Goal: Transaction & Acquisition: Purchase product/service

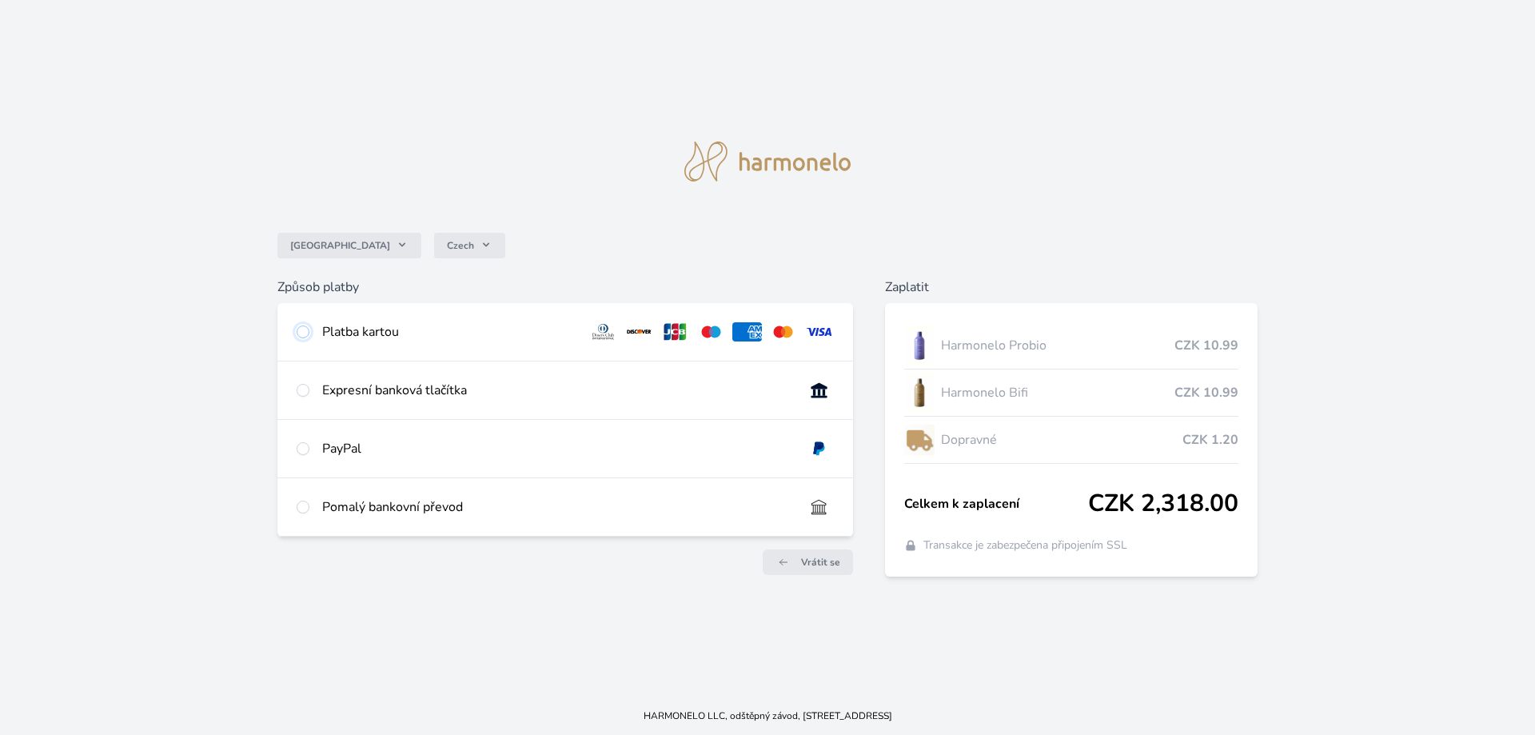
click at [307, 331] on input "radio" at bounding box center [303, 331] width 13 height 13
radio input "true"
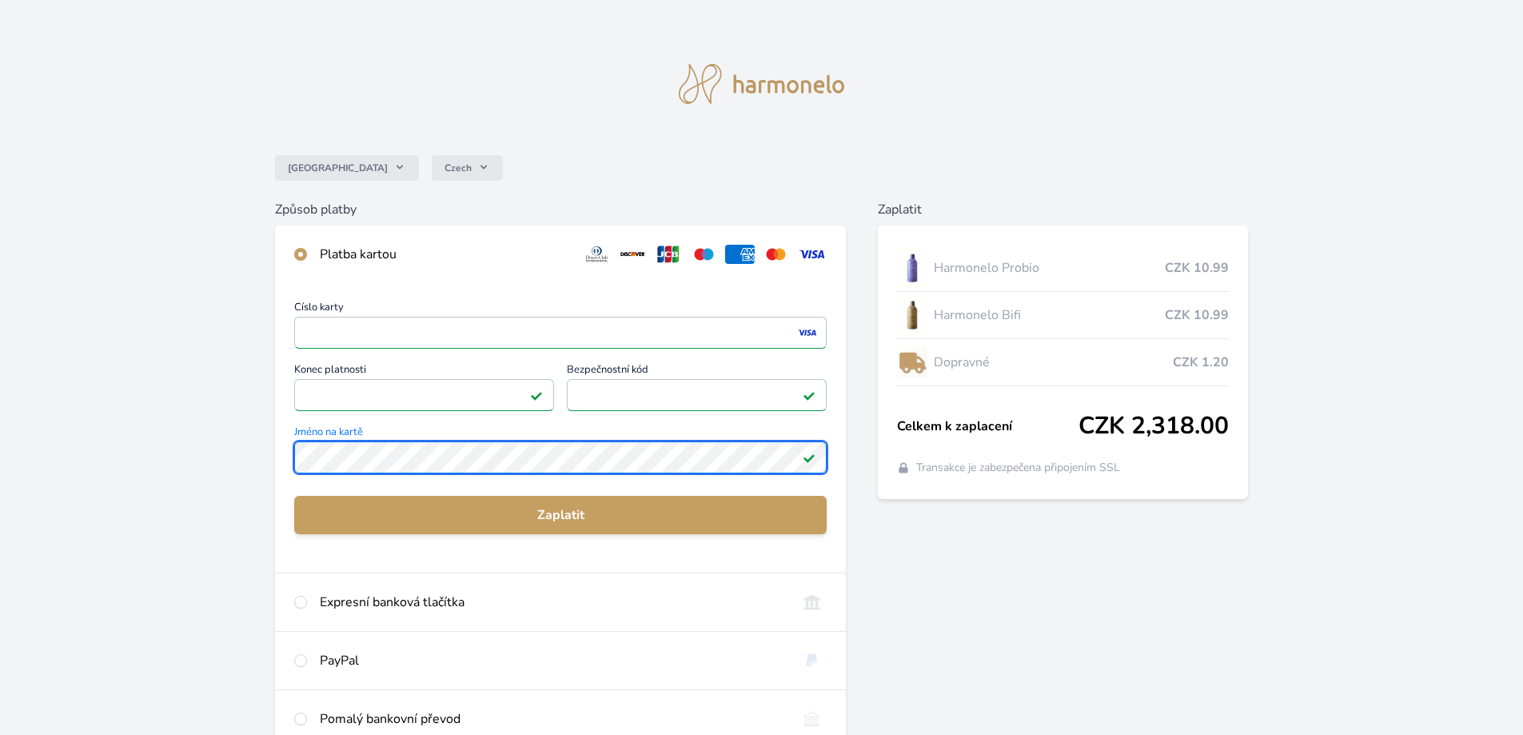
click at [228, 437] on div "Česko Czech Způsob platby Platba kartou Číslo karty <p>Your browser does not su…" at bounding box center [761, 415] width 1523 height 831
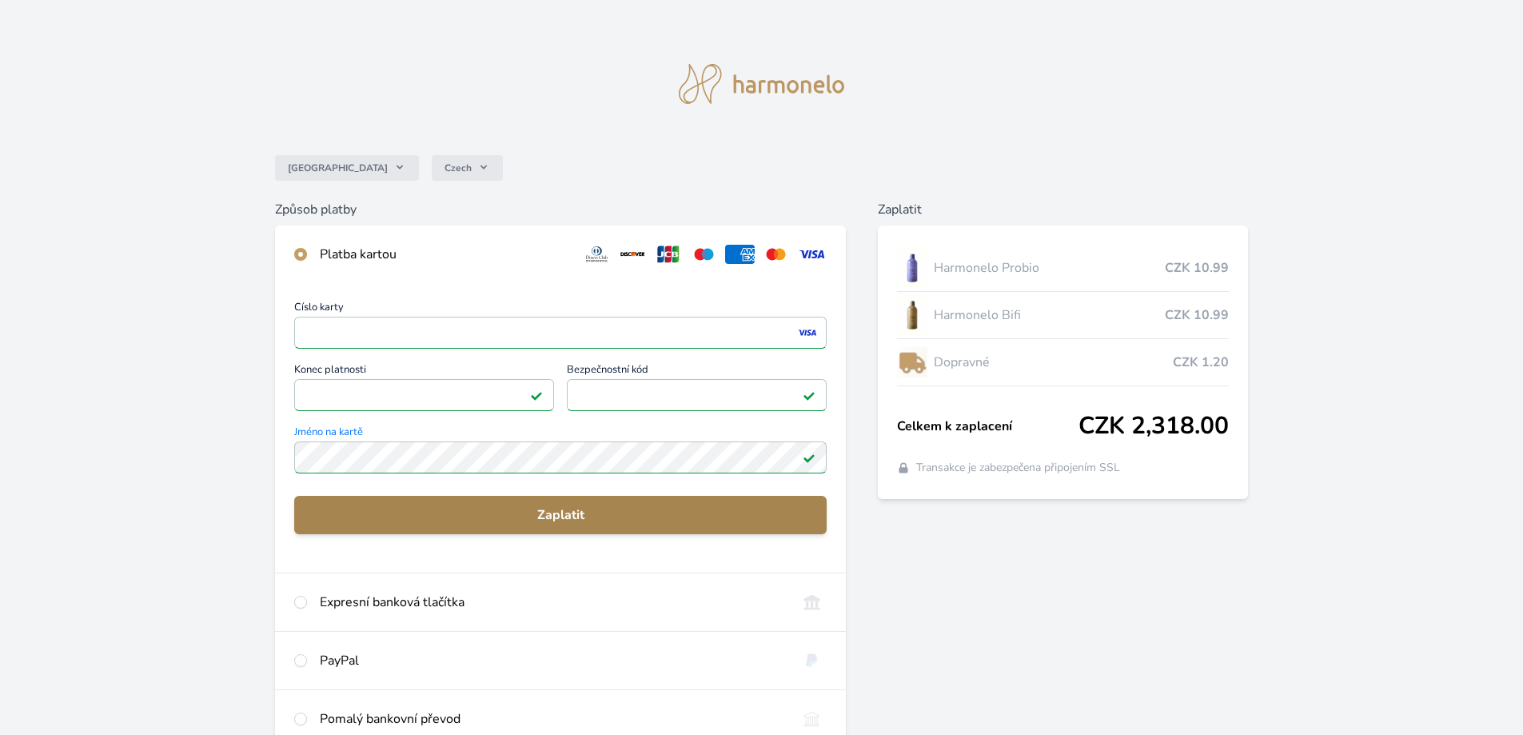
click at [539, 512] on span "Zaplatit" at bounding box center [560, 514] width 507 height 19
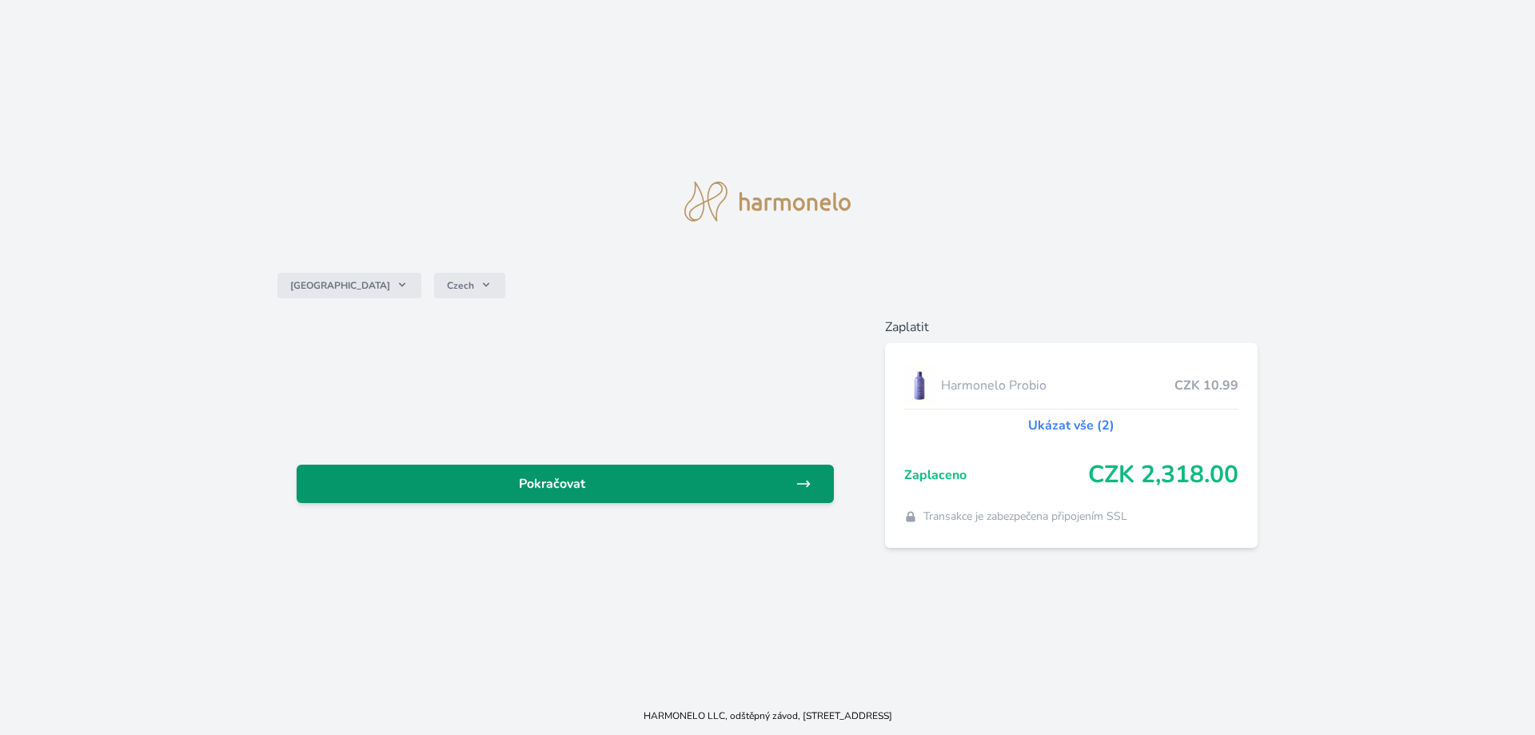
click at [566, 492] on span "Pokračovat" at bounding box center [552, 483] width 486 height 19
